Goal: Task Accomplishment & Management: Use online tool/utility

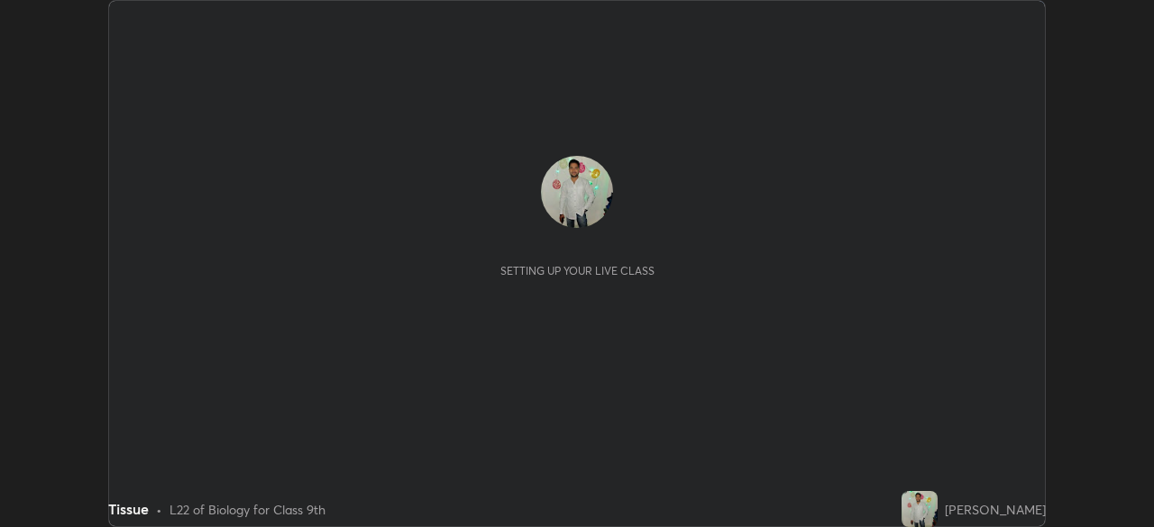
scroll to position [527, 1154]
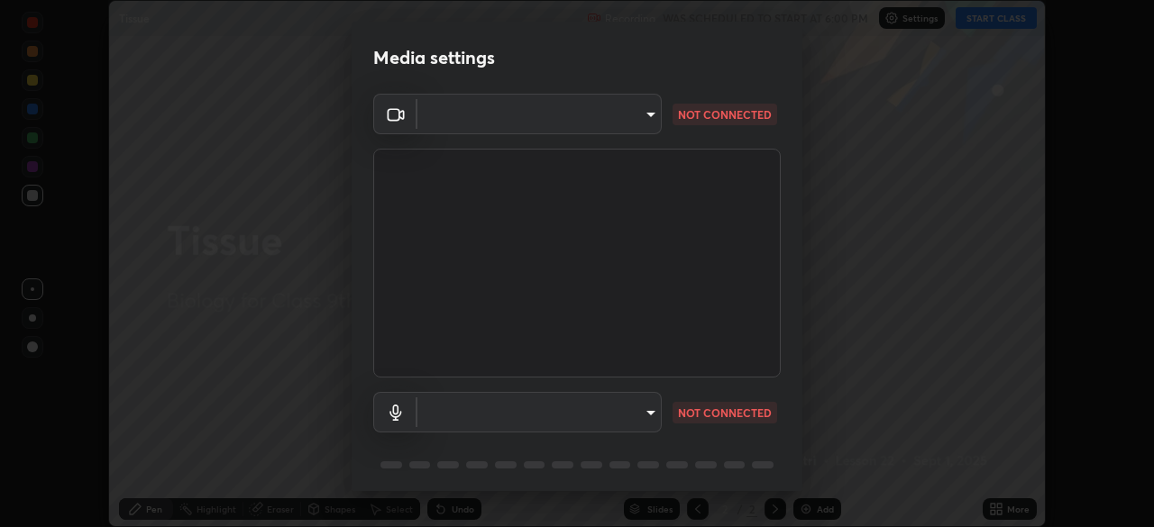
type input "824cd9ca68c16a0db75fabb86eaf50e36462a3173df107398ba699b7f56c7263"
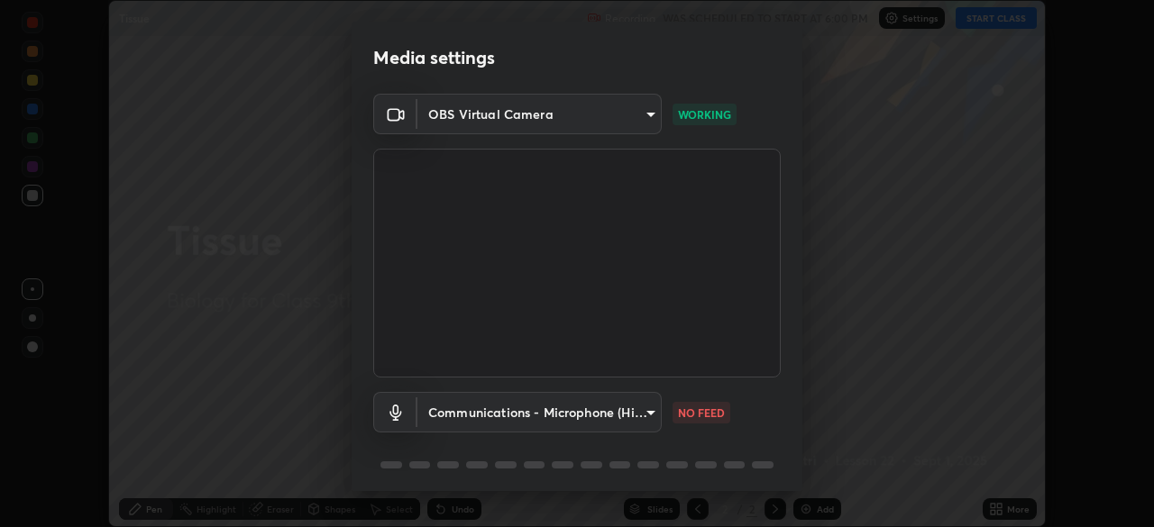
scroll to position [64, 0]
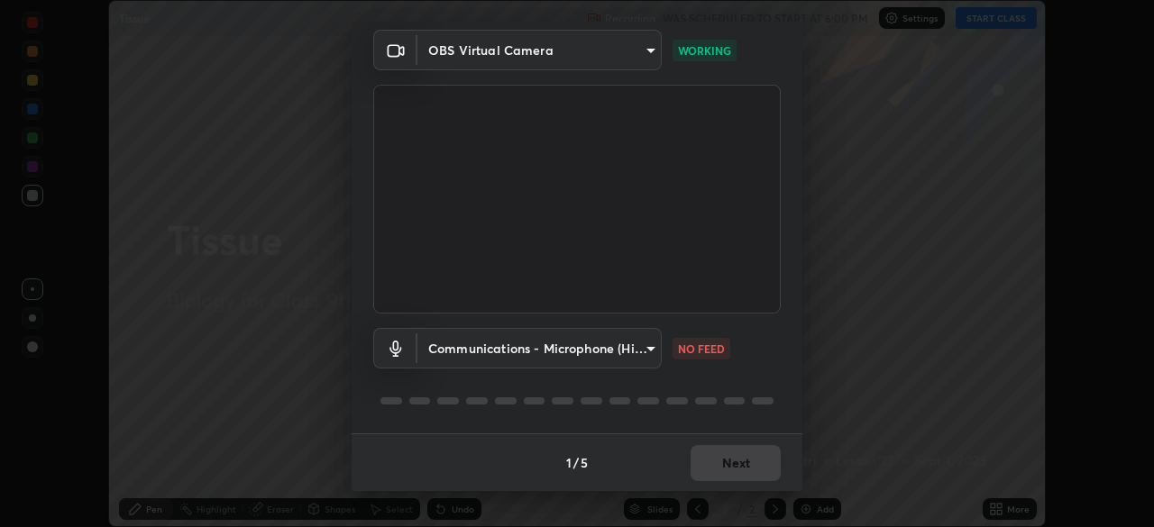
click at [649, 343] on body "Erase all Tissue Recording WAS SCHEDULED TO START AT 6:00 PM Settings START CLA…" at bounding box center [577, 263] width 1154 height 527
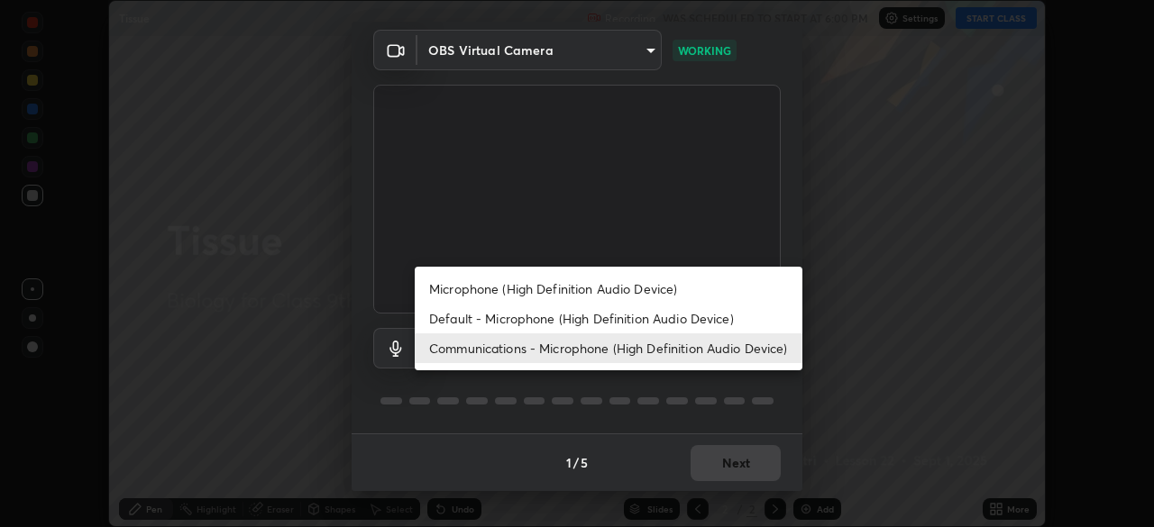
click at [644, 380] on div at bounding box center [577, 263] width 1154 height 527
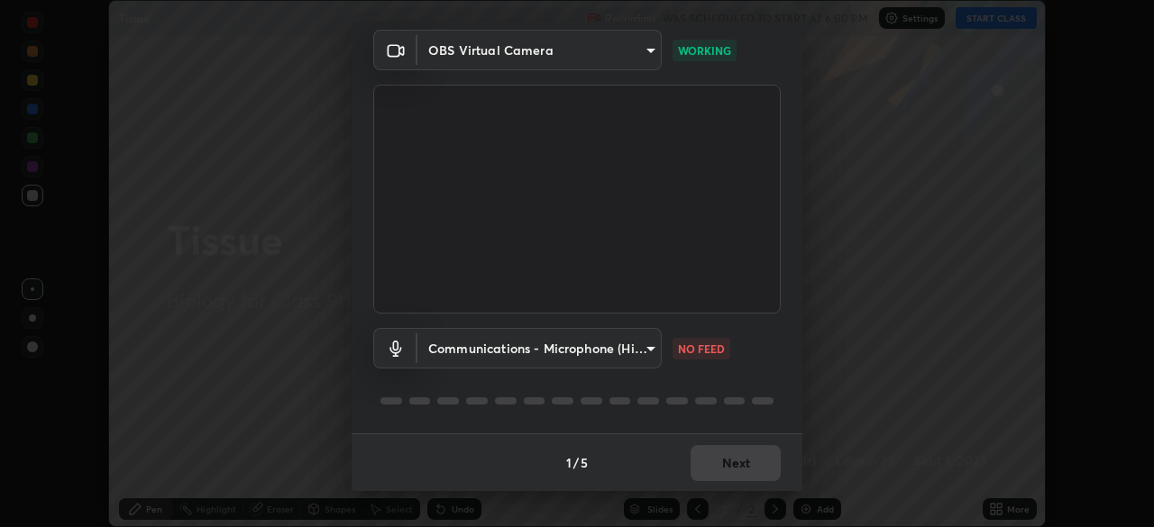
click at [634, 352] on body "Erase all Tissue Recording WAS SCHEDULED TO START AT 6:00 PM Settings START CLA…" at bounding box center [577, 263] width 1154 height 527
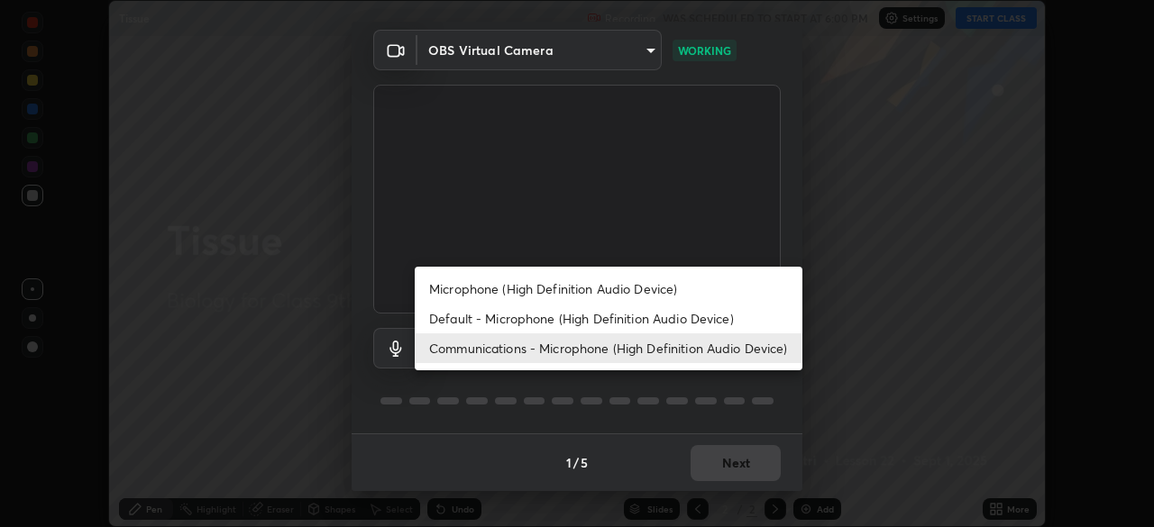
click at [588, 349] on li "Communications - Microphone (High Definition Audio Device)" at bounding box center [609, 348] width 388 height 30
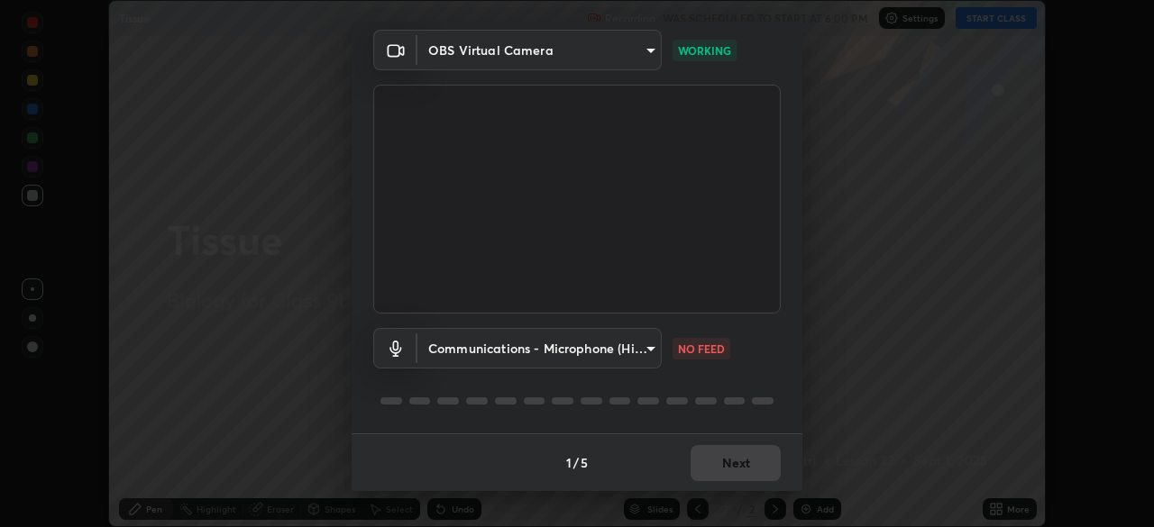
click at [760, 329] on div "Communications - Microphone (High Definition Audio Device) communications NO FE…" at bounding box center [576, 348] width 407 height 41
click at [639, 350] on body "Erase all Tissue Recording WAS SCHEDULED TO START AT 6:00 PM Settings START CLA…" at bounding box center [577, 263] width 1154 height 527
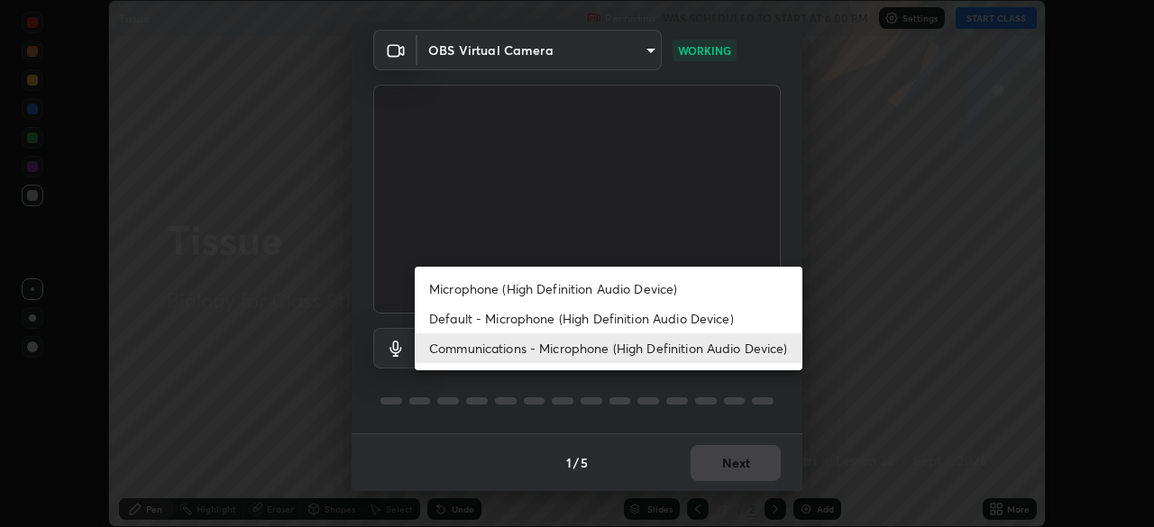
click at [619, 291] on li "Microphone (High Definition Audio Device)" at bounding box center [609, 289] width 388 height 30
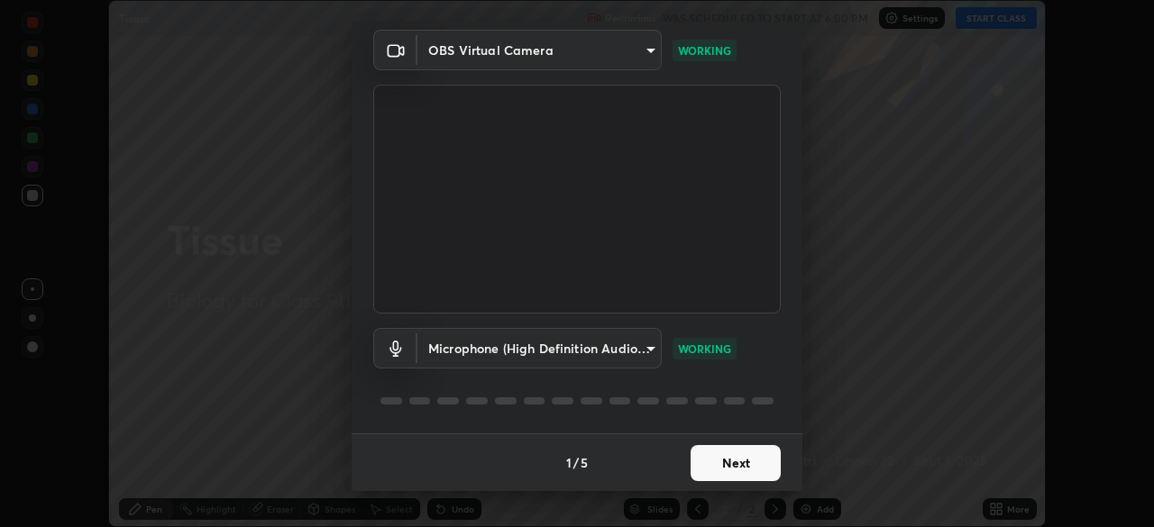
click at [592, 350] on body "Erase all Tissue Recording WAS SCHEDULED TO START AT 6:00 PM Settings START CLA…" at bounding box center [577, 263] width 1154 height 527
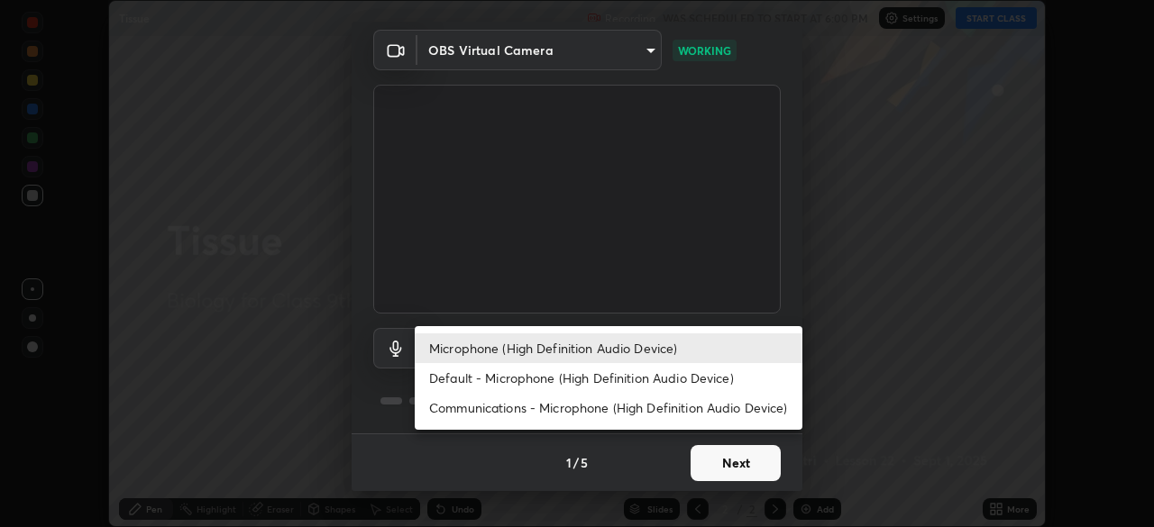
click at [559, 407] on li "Communications - Microphone (High Definition Audio Device)" at bounding box center [609, 408] width 388 height 30
type input "communications"
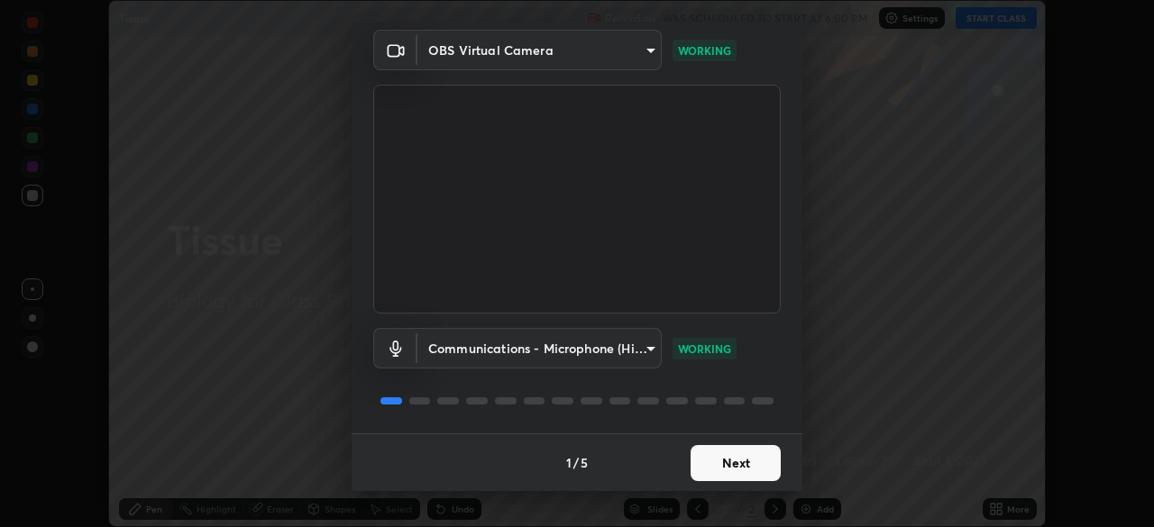
click at [513, 348] on body "Erase all Tissue Recording WAS SCHEDULED TO START AT 6:00 PM Settings START CLA…" at bounding box center [577, 263] width 1154 height 527
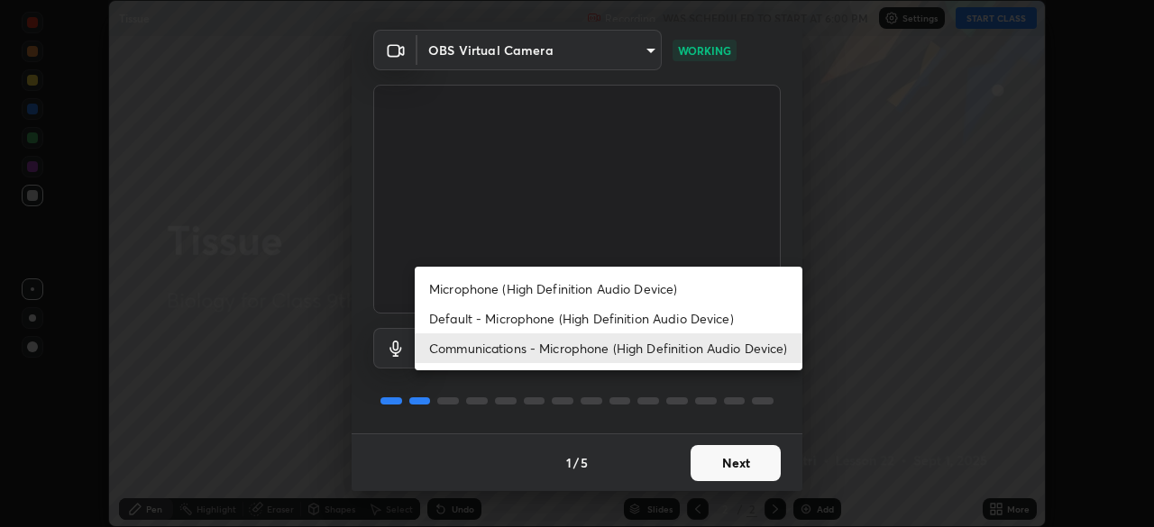
click at [486, 348] on li "Communications - Microphone (High Definition Audio Device)" at bounding box center [609, 348] width 388 height 30
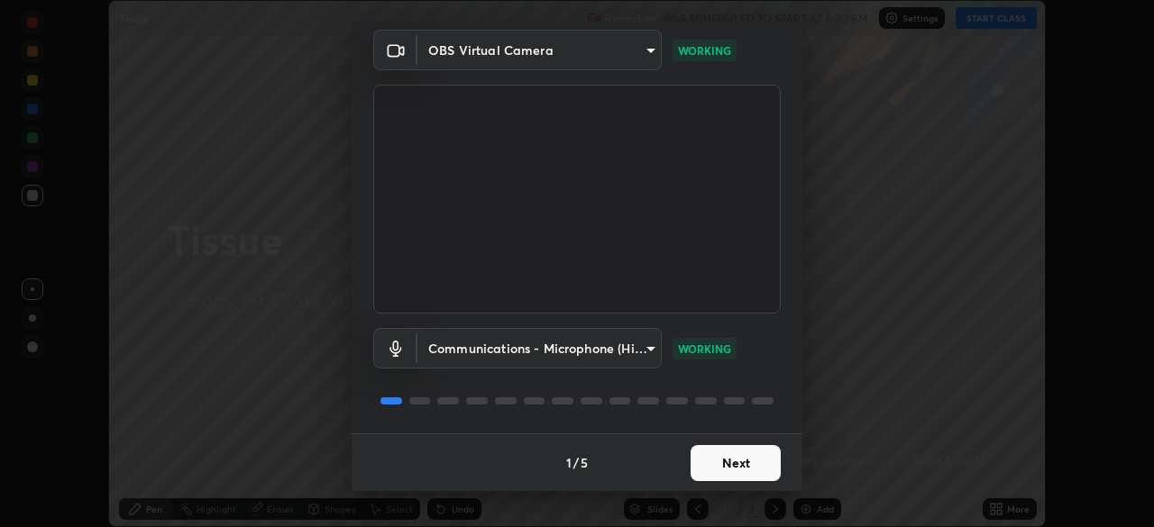
click at [725, 456] on button "Next" at bounding box center [735, 463] width 90 height 36
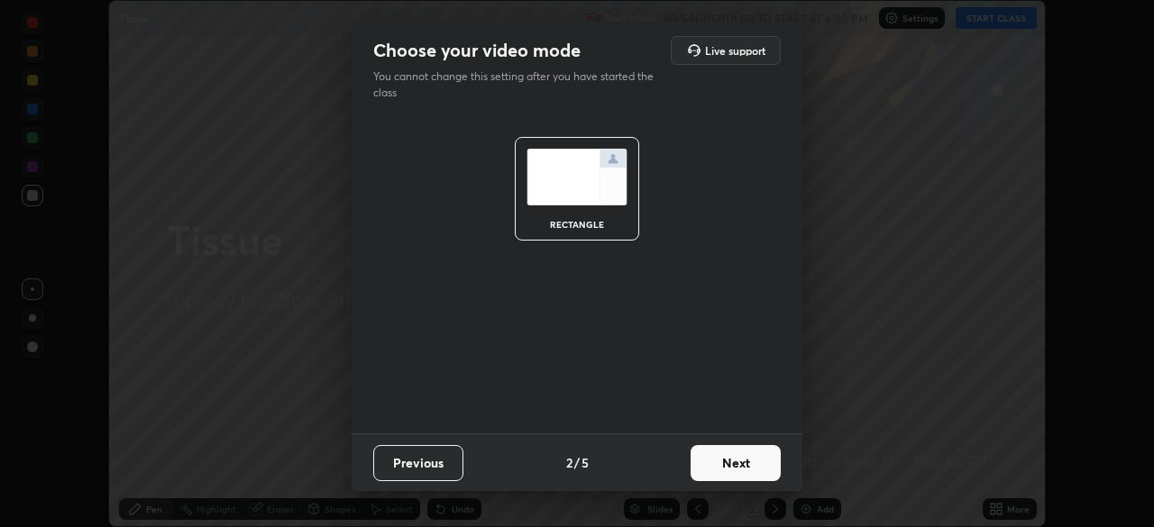
click at [735, 467] on button "Next" at bounding box center [735, 463] width 90 height 36
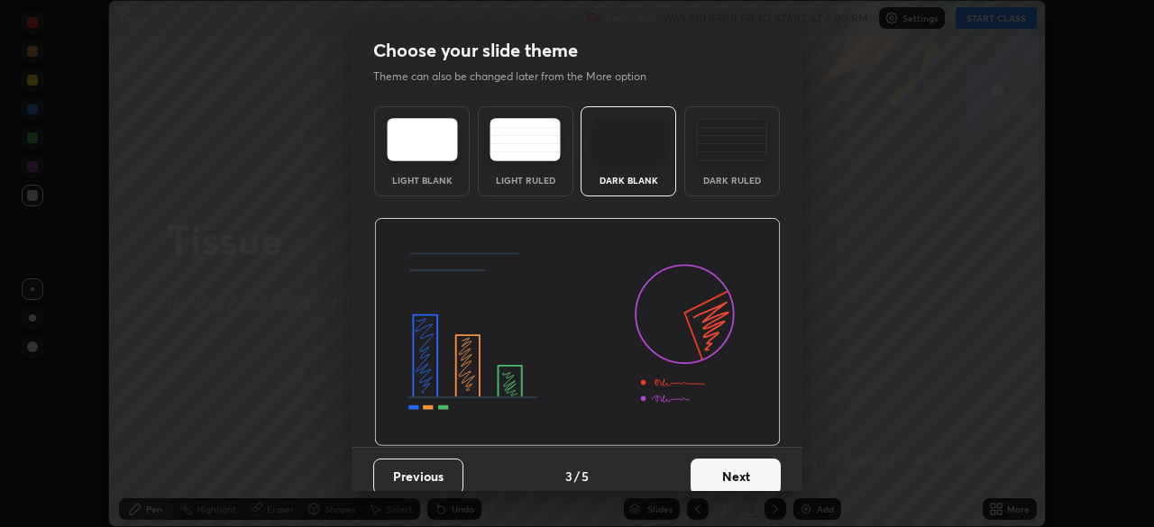
click at [738, 467] on button "Next" at bounding box center [735, 477] width 90 height 36
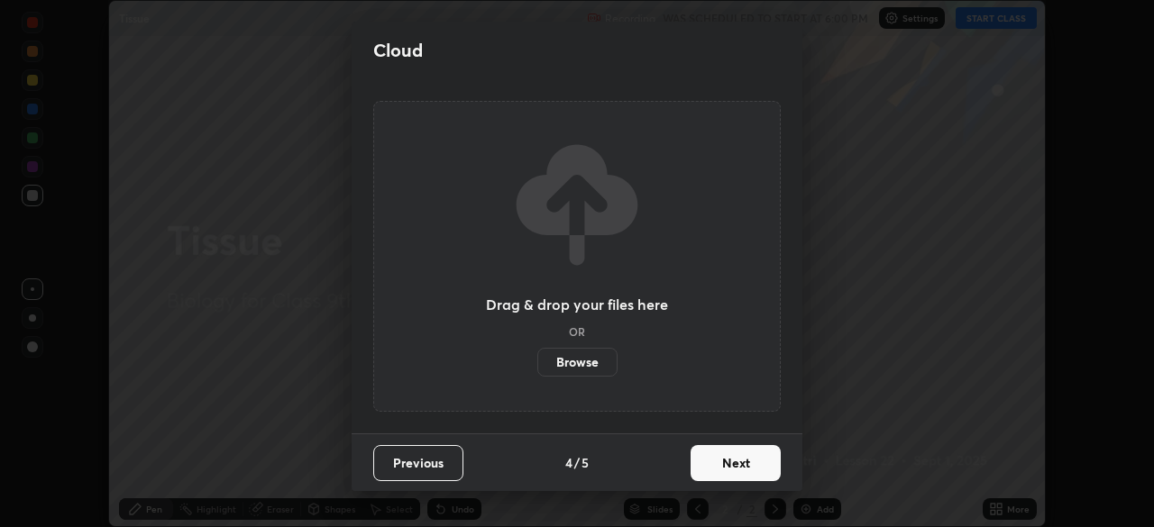
click at [735, 463] on button "Next" at bounding box center [735, 463] width 90 height 36
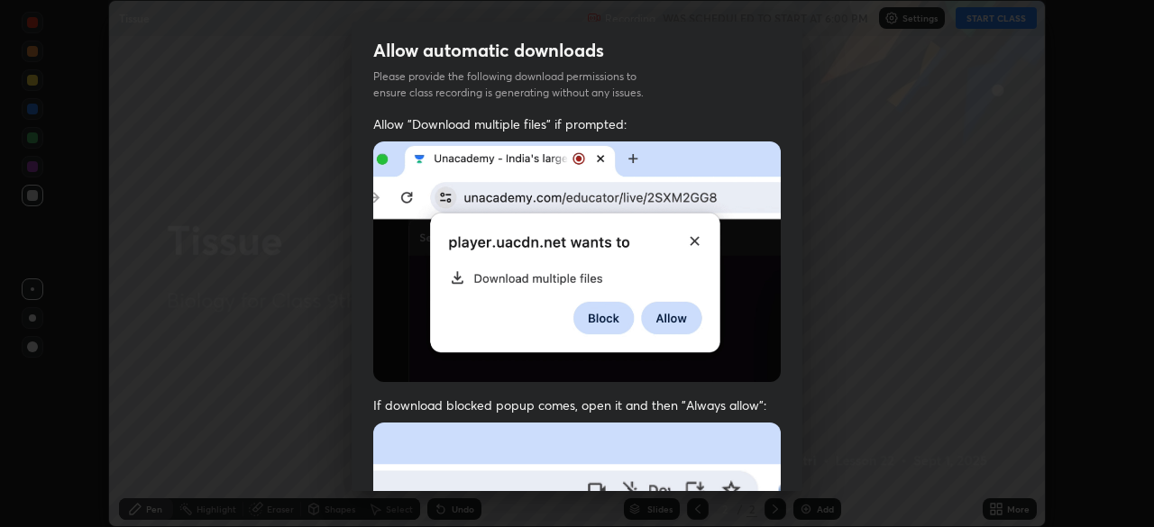
scroll to position [432, 0]
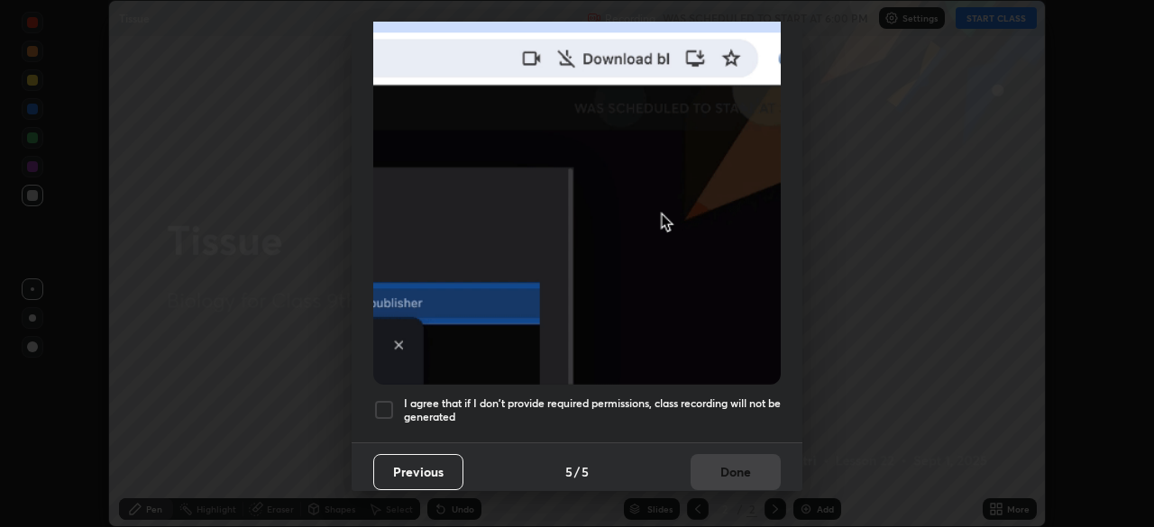
click at [388, 399] on div at bounding box center [384, 410] width 22 height 22
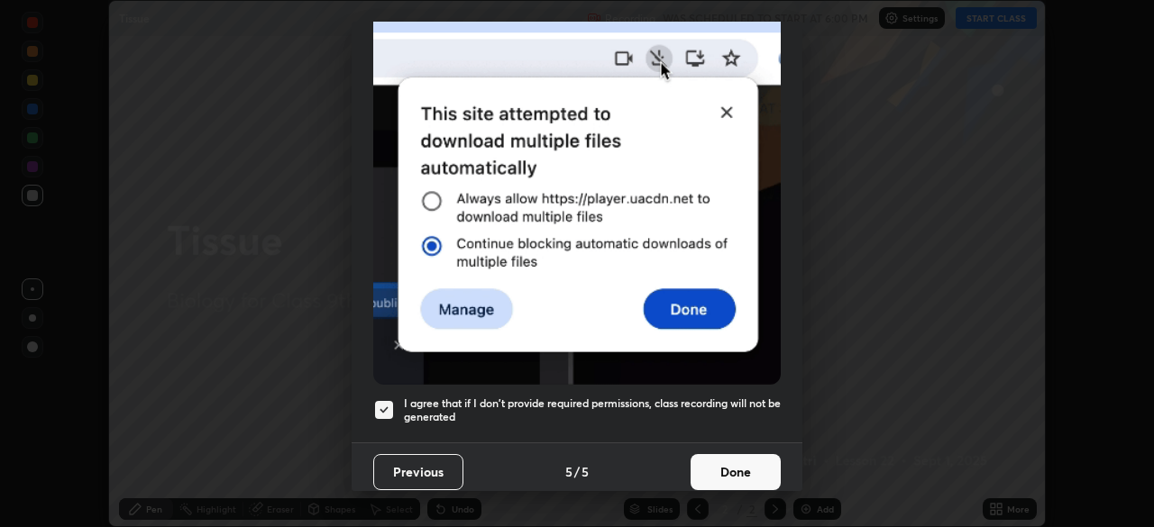
click at [745, 465] on button "Done" at bounding box center [735, 472] width 90 height 36
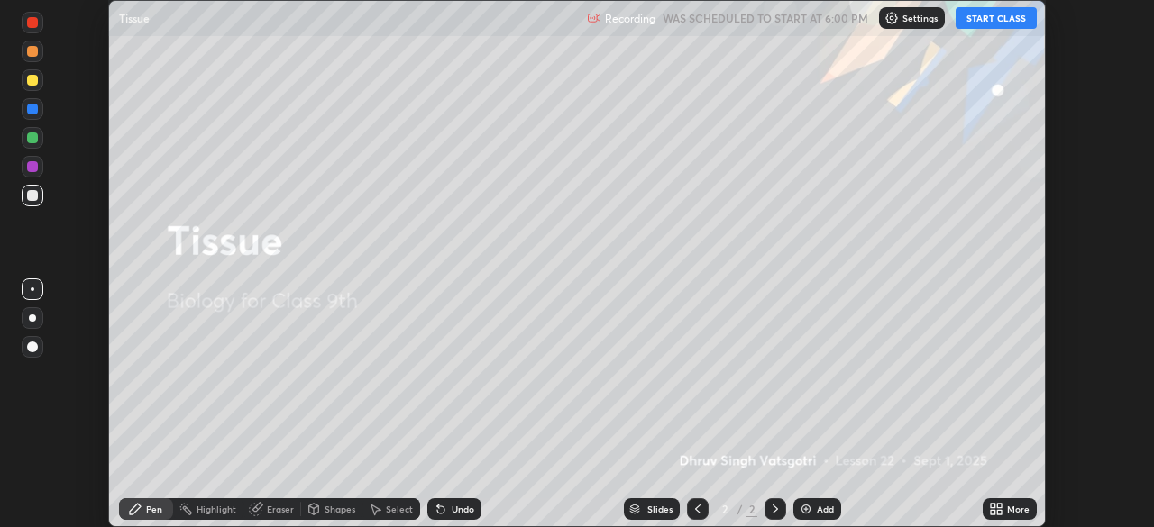
click at [994, 18] on button "START CLASS" at bounding box center [995, 18] width 81 height 22
click at [807, 510] on img at bounding box center [805, 509] width 14 height 14
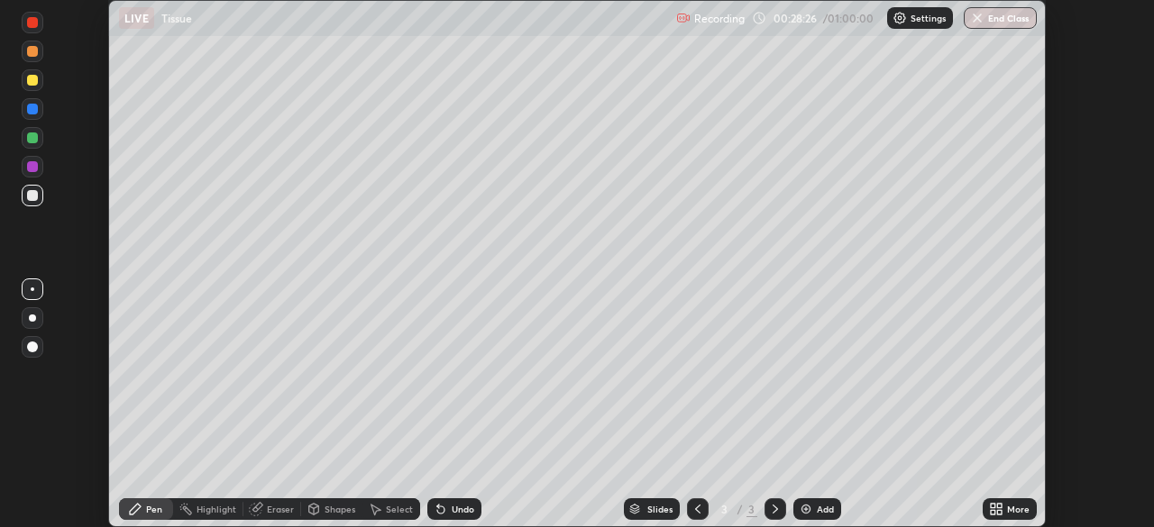
click at [802, 505] on img at bounding box center [805, 509] width 14 height 14
click at [810, 510] on img at bounding box center [805, 509] width 14 height 14
click at [453, 510] on div "Undo" at bounding box center [463, 509] width 23 height 9
click at [1117, 454] on div "Setting up your live class" at bounding box center [577, 263] width 1154 height 527
click at [504, 499] on div "Slides 5 / 5 Add" at bounding box center [731, 509] width 501 height 36
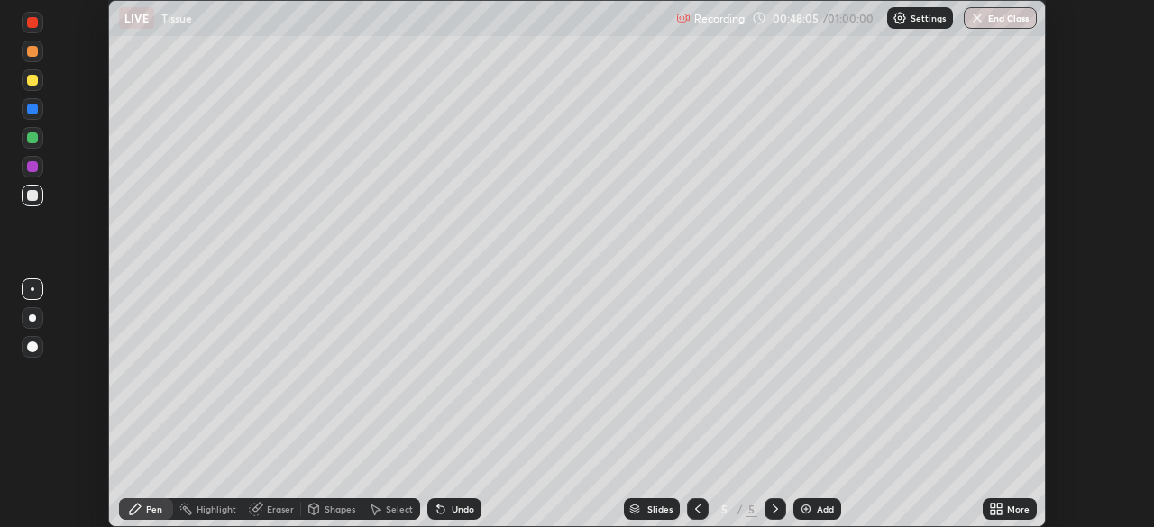
click at [1003, 19] on button "End Class" at bounding box center [999, 18] width 73 height 22
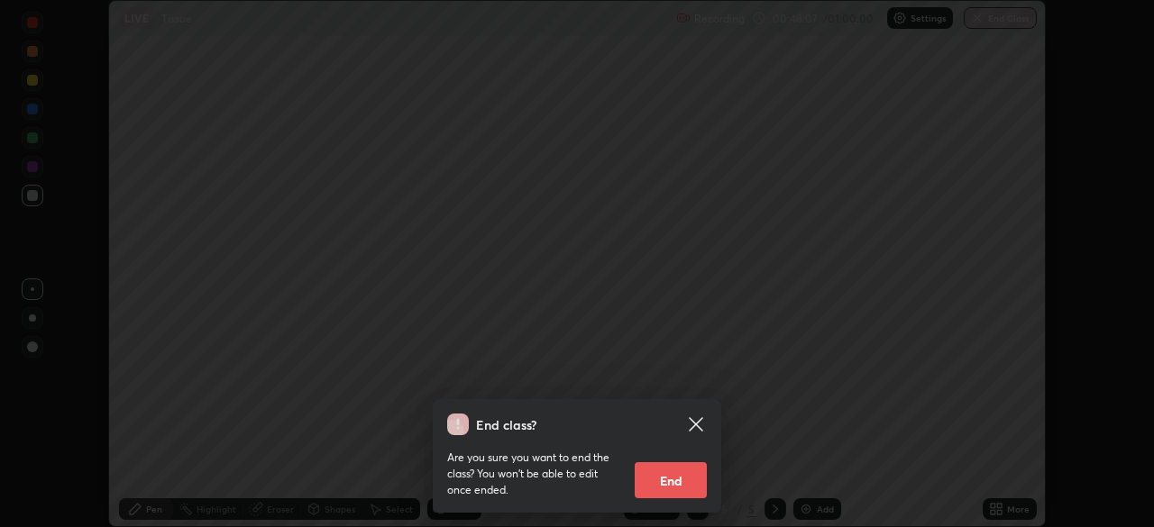
click at [666, 483] on button "End" at bounding box center [670, 480] width 72 height 36
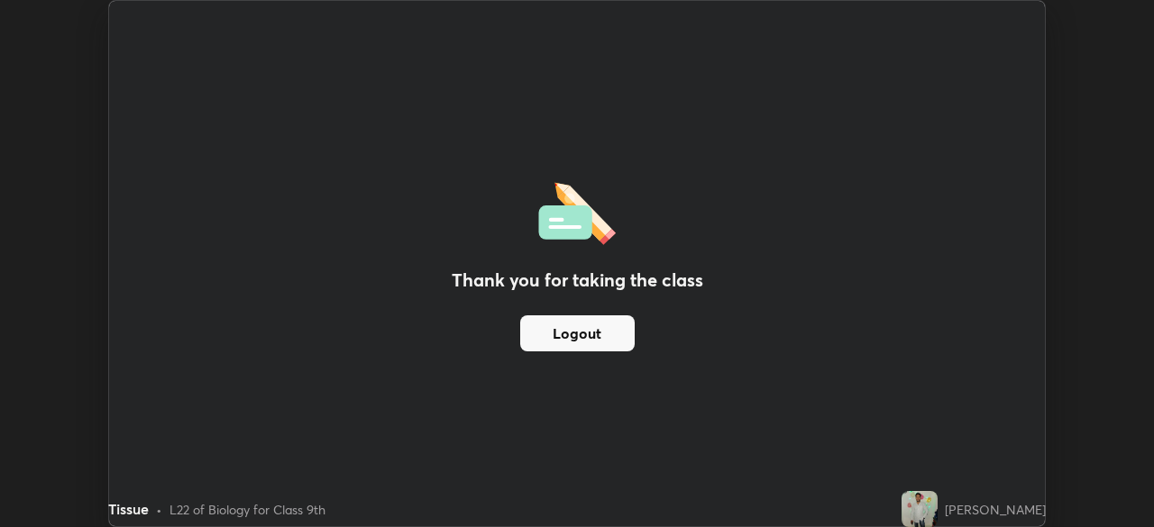
click at [604, 333] on button "Logout" at bounding box center [577, 333] width 114 height 36
click at [601, 336] on button "Logout" at bounding box center [577, 333] width 114 height 36
click at [604, 331] on button "Logout" at bounding box center [577, 333] width 114 height 36
click at [607, 331] on button "Logout" at bounding box center [577, 333] width 114 height 36
click at [611, 334] on button "Logout" at bounding box center [577, 333] width 114 height 36
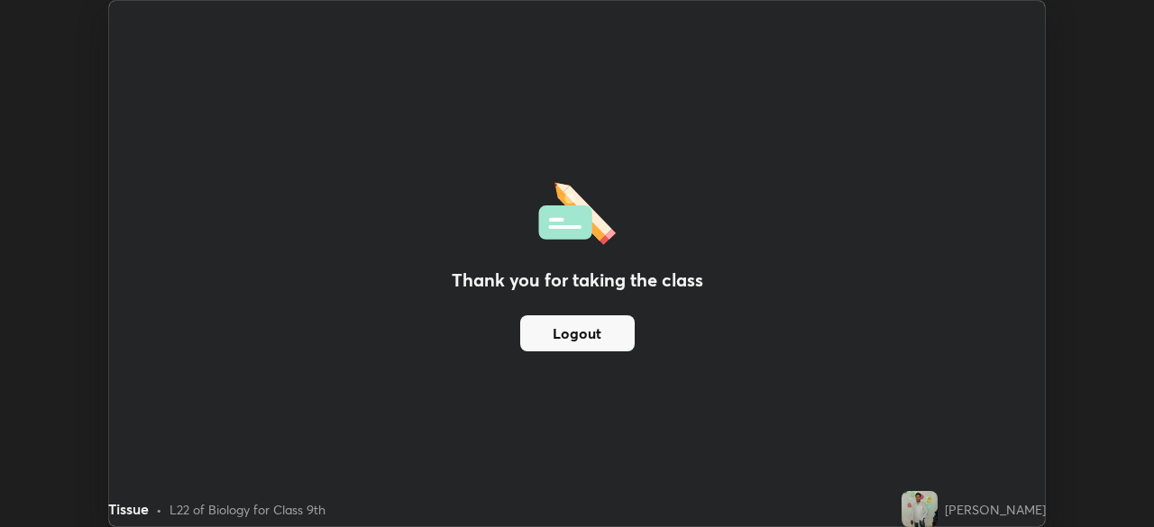
click at [615, 333] on button "Logout" at bounding box center [577, 333] width 114 height 36
click at [613, 337] on button "Logout" at bounding box center [577, 333] width 114 height 36
click at [989, 430] on div "Thank you for taking the class Logout" at bounding box center [576, 263] width 935 height 525
click at [980, 435] on div "Thank you for taking the class Logout" at bounding box center [576, 263] width 935 height 525
click at [908, 447] on div "Thank you for taking the class Logout" at bounding box center [576, 263] width 935 height 525
